Goal: Information Seeking & Learning: Learn about a topic

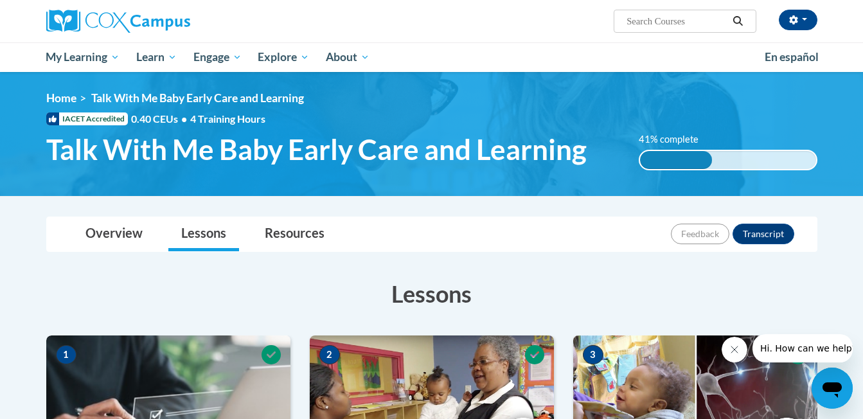
click at [485, 14] on div "madden christina (America/New_York UTC-04:00) My Profile Inbox My Transcripts L…" at bounding box center [563, 16] width 527 height 33
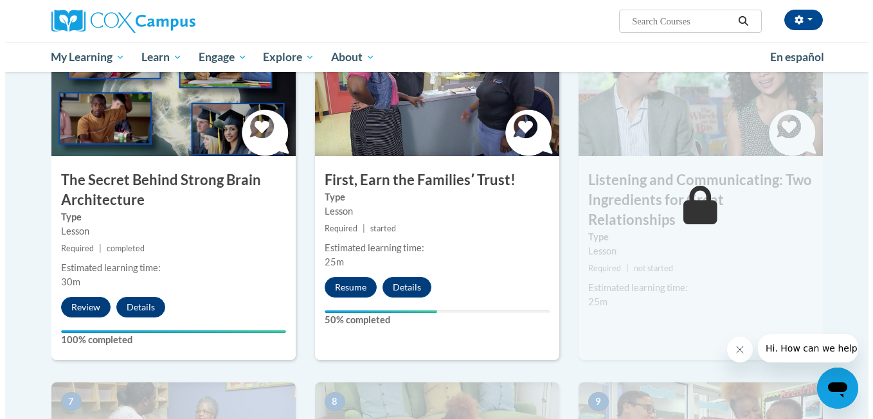
scroll to position [674, 0]
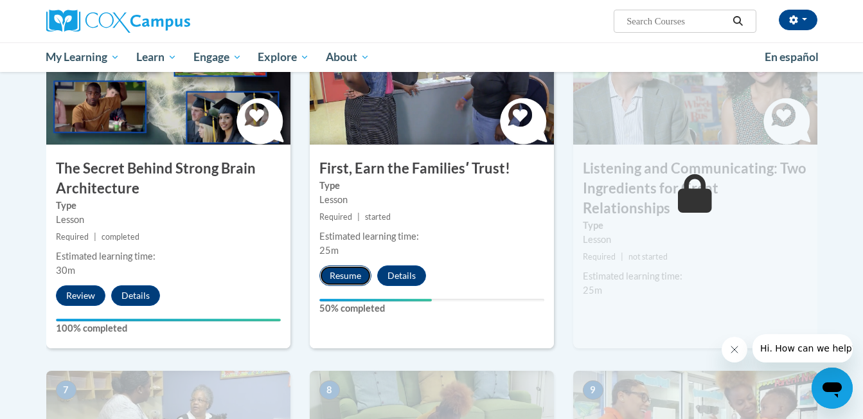
click at [349, 270] on button "Resume" at bounding box center [346, 276] width 52 height 21
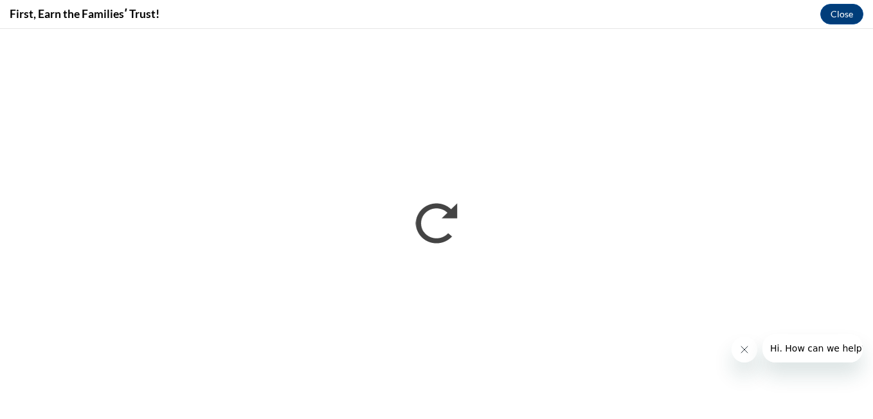
scroll to position [0, 0]
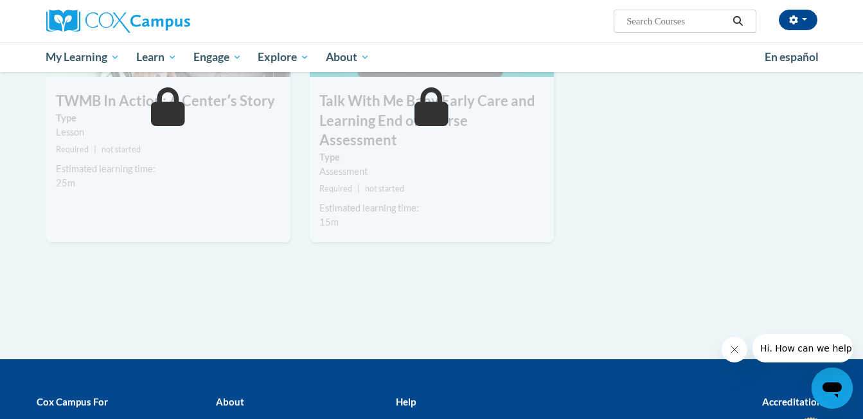
scroll to position [1398, 0]
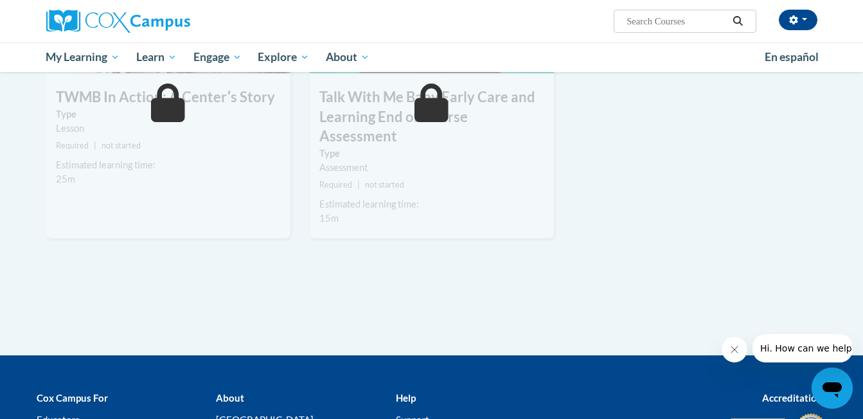
click at [529, 390] on p "Help" at bounding box center [476, 397] width 161 height 15
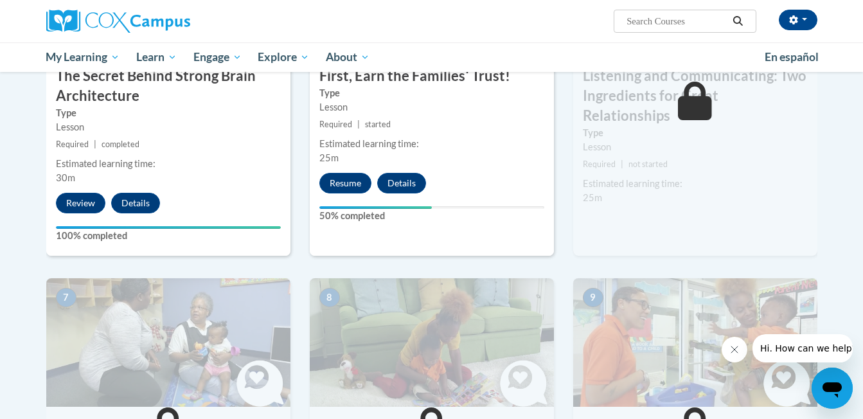
scroll to position [752, 0]
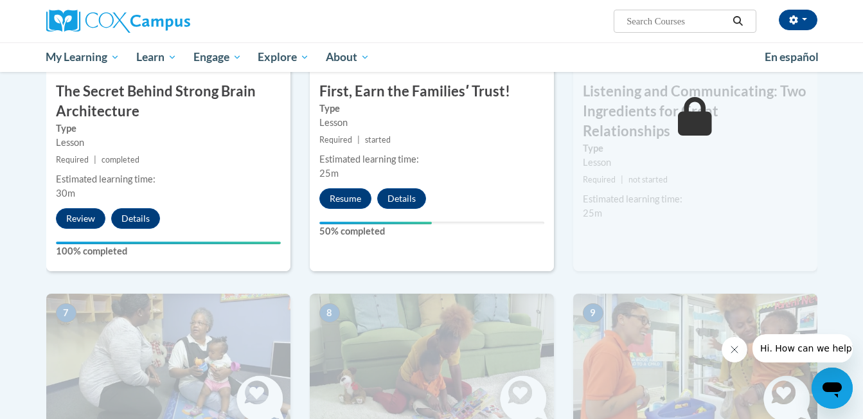
click at [474, 145] on small "Required | started" at bounding box center [432, 140] width 244 height 14
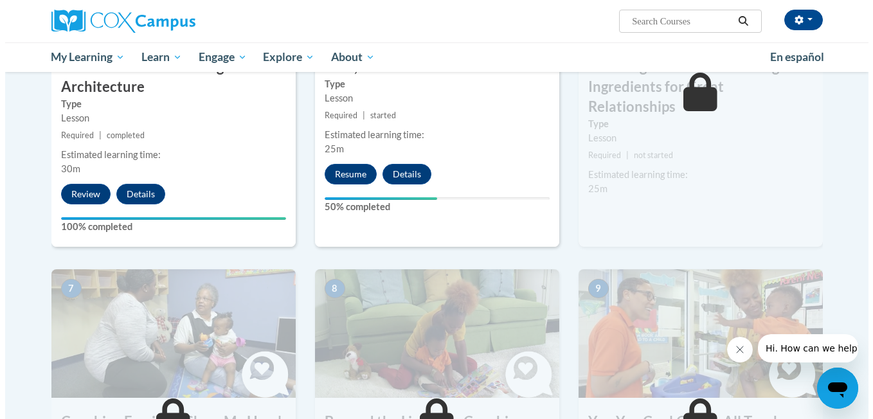
scroll to position [775, 0]
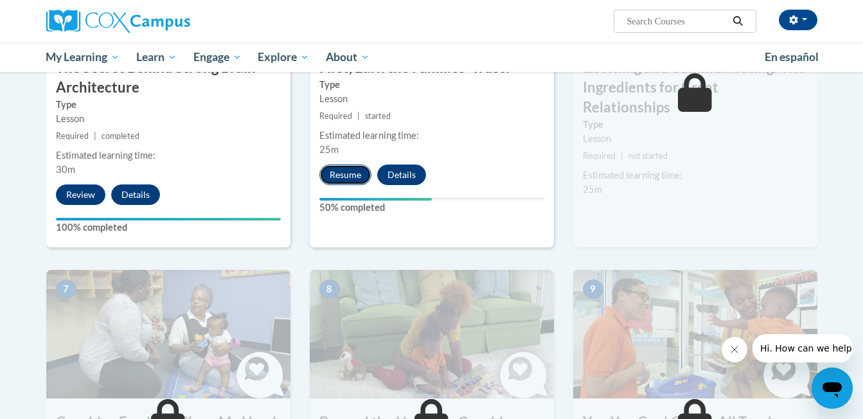
click at [339, 174] on button "Resume" at bounding box center [346, 175] width 52 height 21
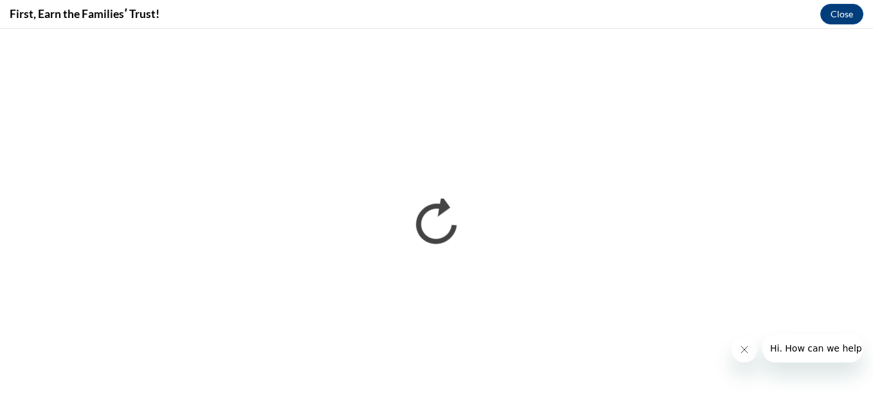
scroll to position [0, 0]
